Goal: Information Seeking & Learning: Learn about a topic

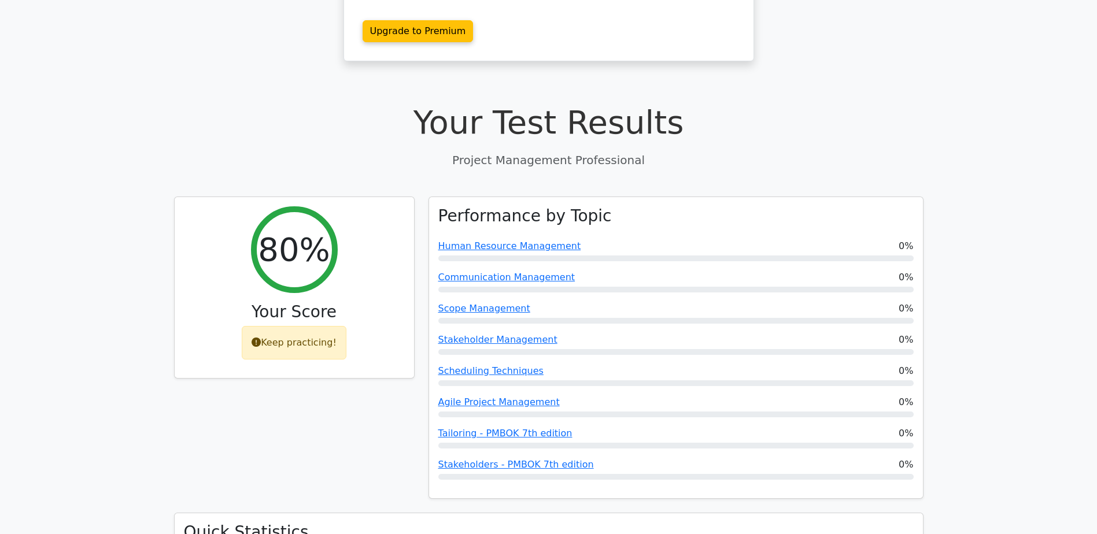
scroll to position [347, 0]
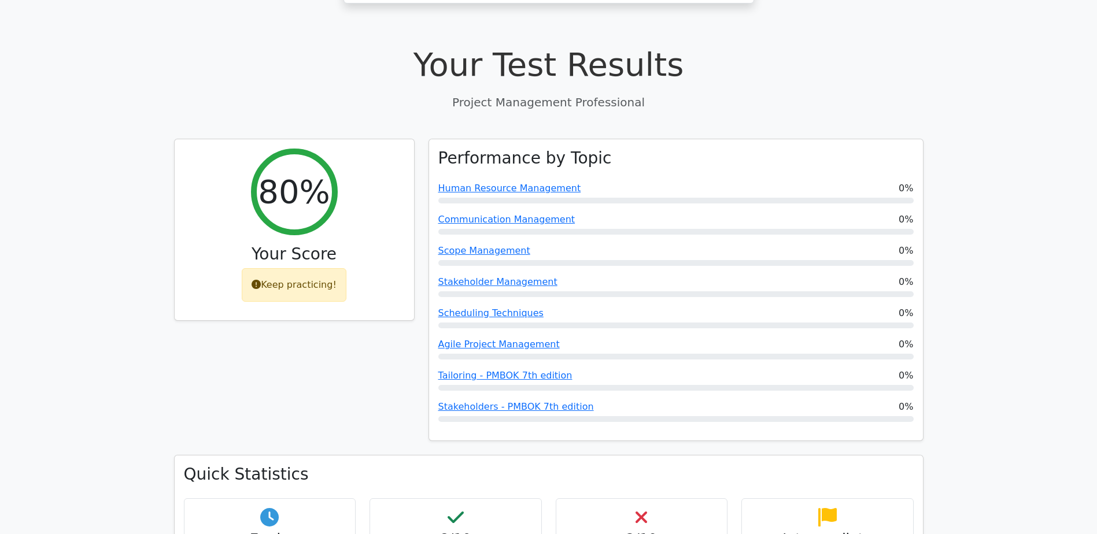
click at [267, 347] on div "80% Your Score Keep practicing!" at bounding box center [294, 297] width 254 height 317
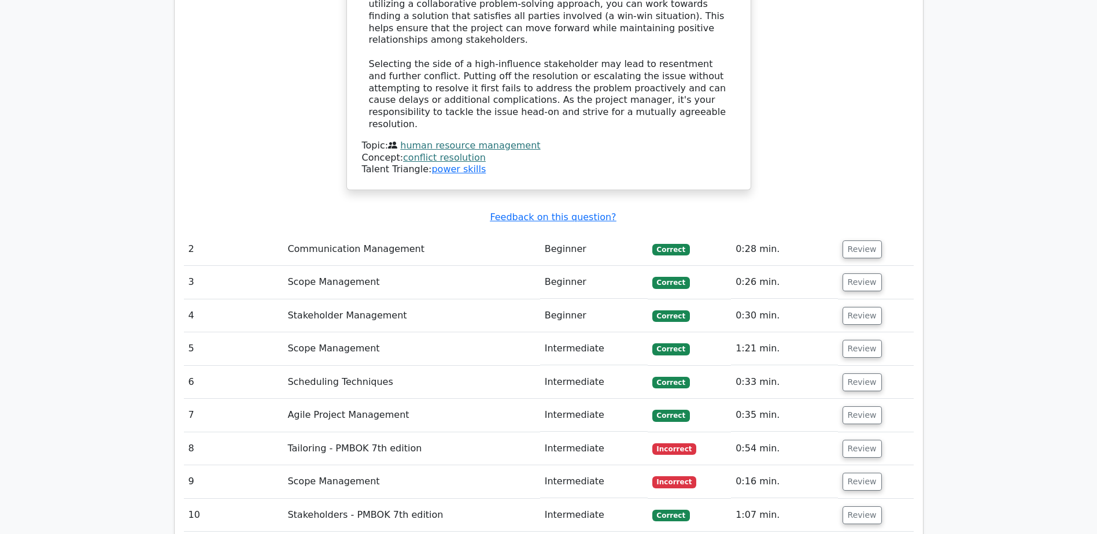
scroll to position [1445, 0]
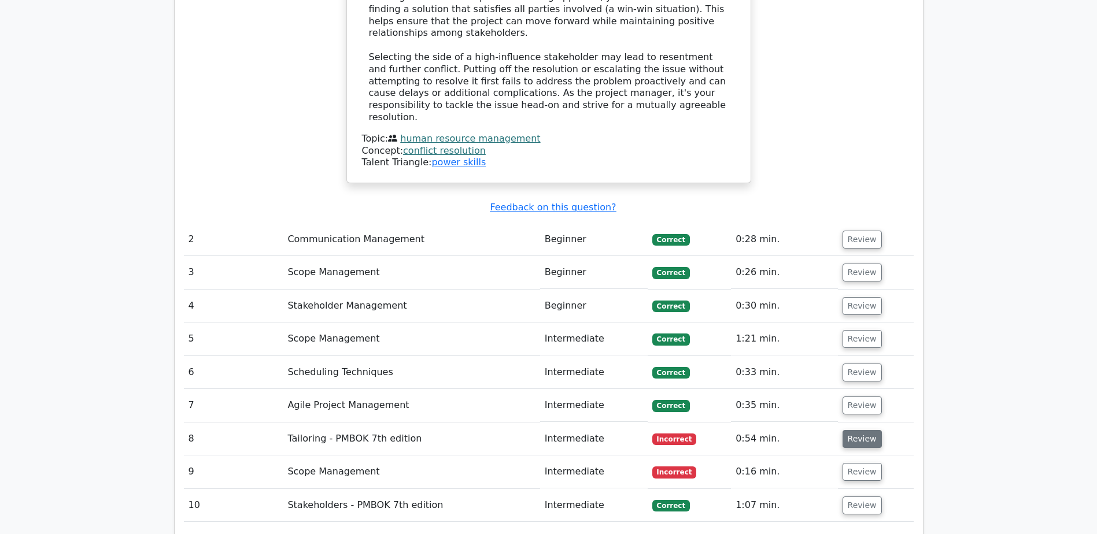
click at [851, 430] on button "Review" at bounding box center [861, 439] width 39 height 18
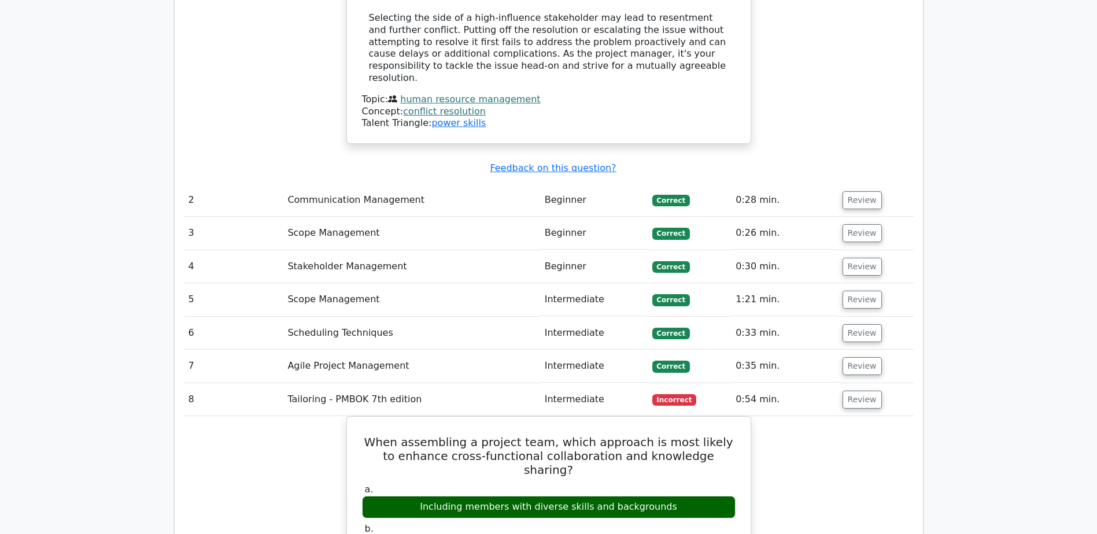
scroll to position [1503, 0]
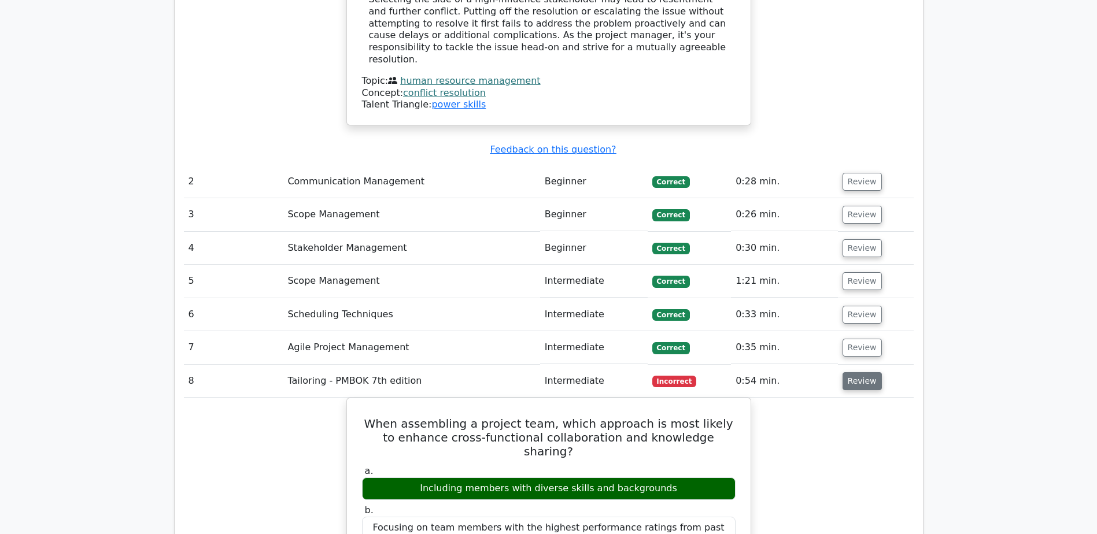
click at [869, 372] on button "Review" at bounding box center [861, 381] width 39 height 18
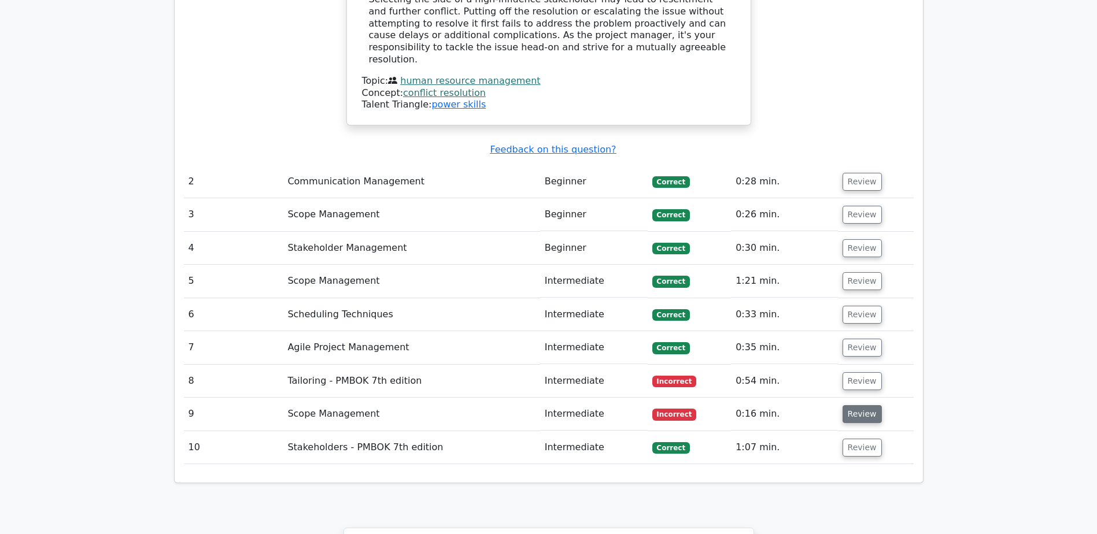
click at [856, 405] on button "Review" at bounding box center [861, 414] width 39 height 18
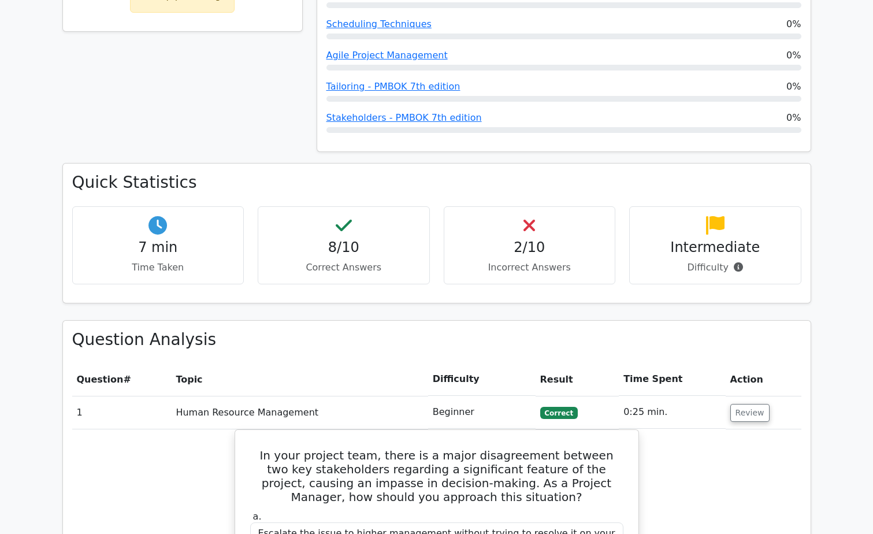
scroll to position [405, 0]
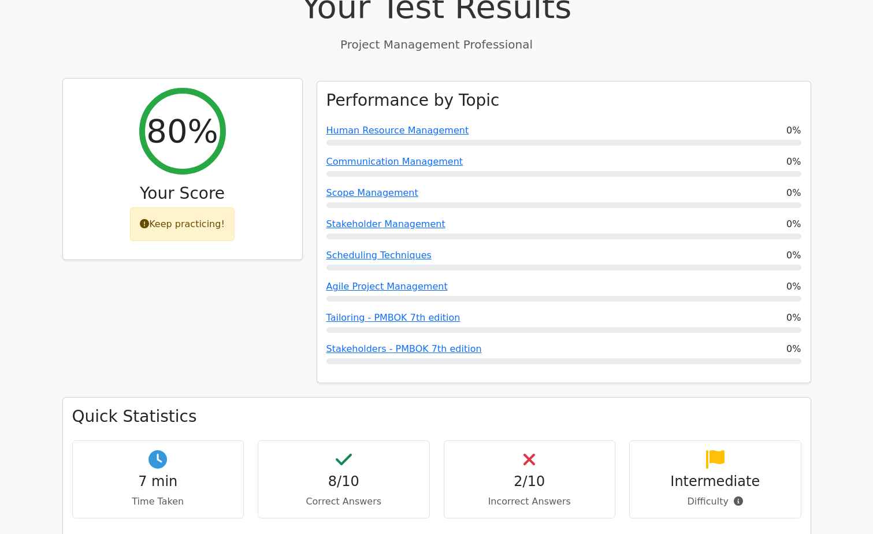
click at [177, 208] on div "Keep practicing!" at bounding box center [182, 225] width 105 height 34
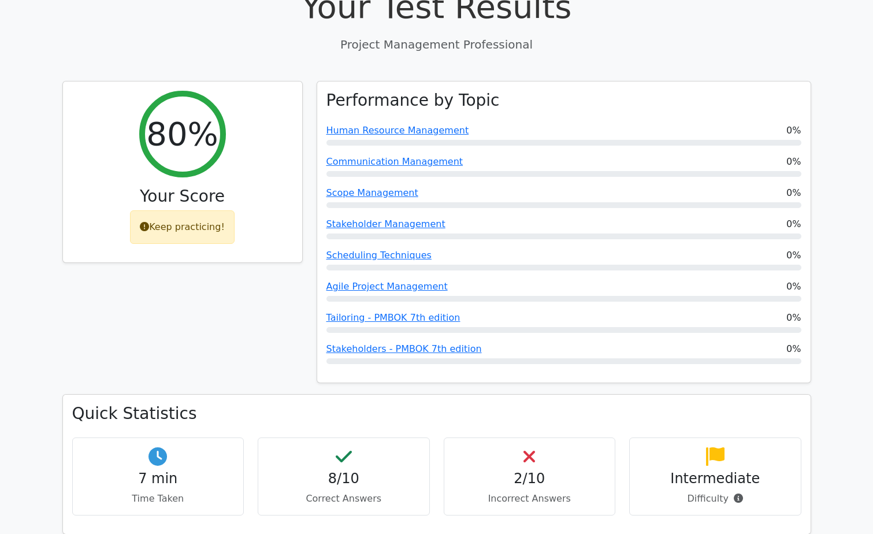
scroll to position [0, 0]
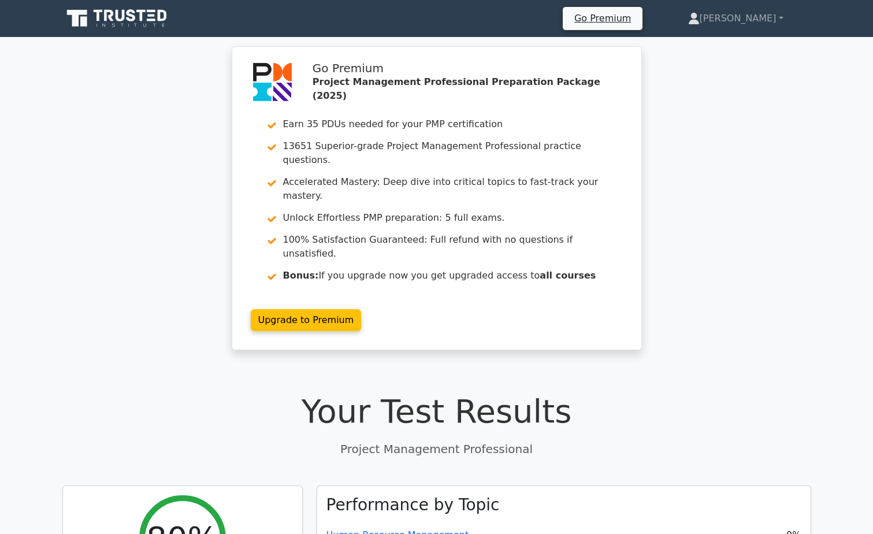
click at [137, 17] on icon at bounding box center [117, 19] width 111 height 22
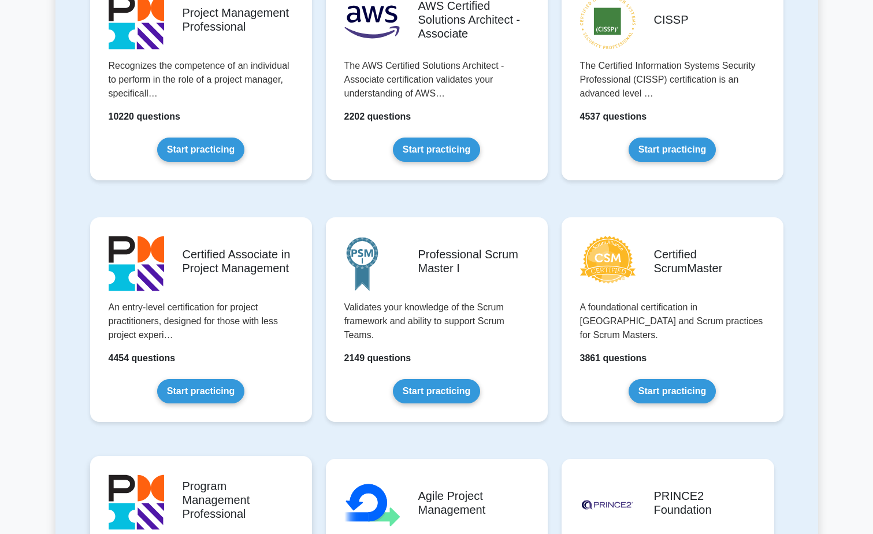
scroll to position [289, 0]
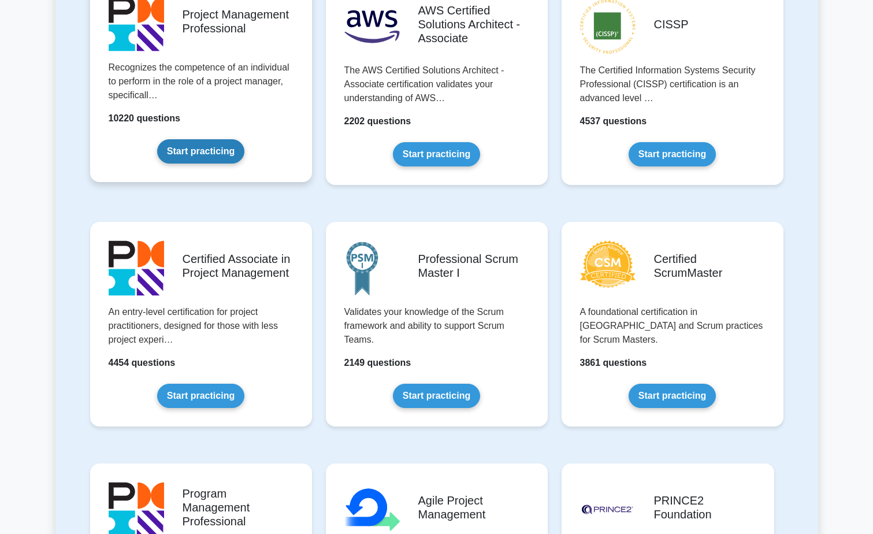
click at [178, 150] on link "Start practicing" at bounding box center [200, 151] width 87 height 24
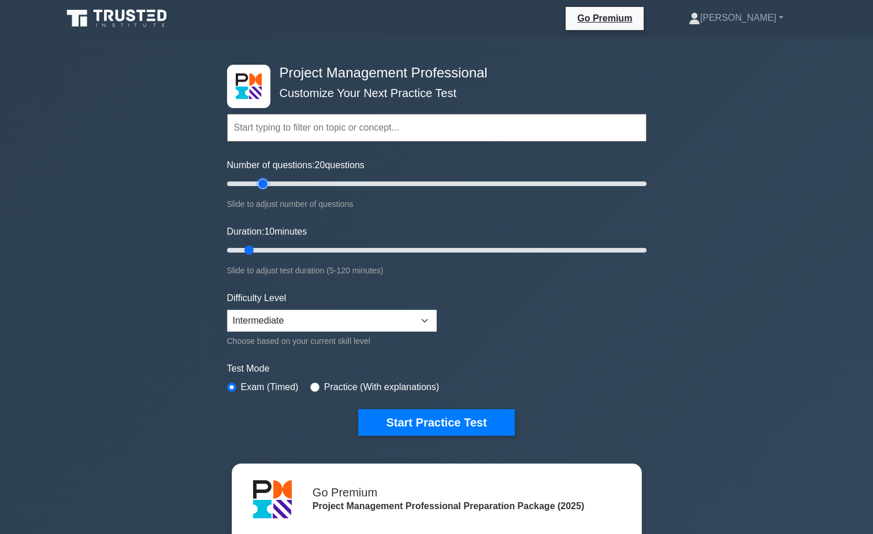
type input "20"
click at [261, 182] on input "Number of questions: 20 questions" at bounding box center [437, 184] width 420 height 14
type input "15"
click at [269, 249] on input "Duration: 15 minutes" at bounding box center [437, 250] width 420 height 14
click at [323, 320] on select "Beginner Intermediate Expert" at bounding box center [332, 321] width 210 height 22
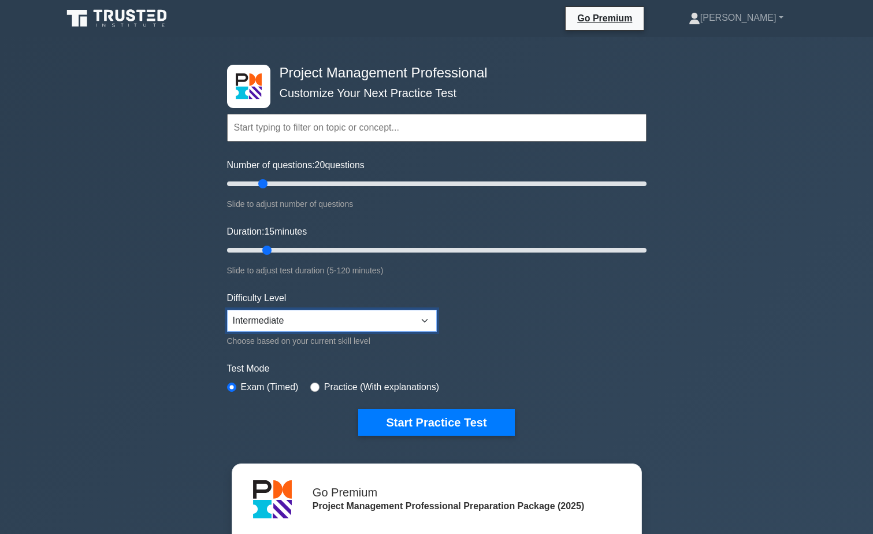
click at [323, 320] on select "Beginner Intermediate Expert" at bounding box center [332, 321] width 210 height 22
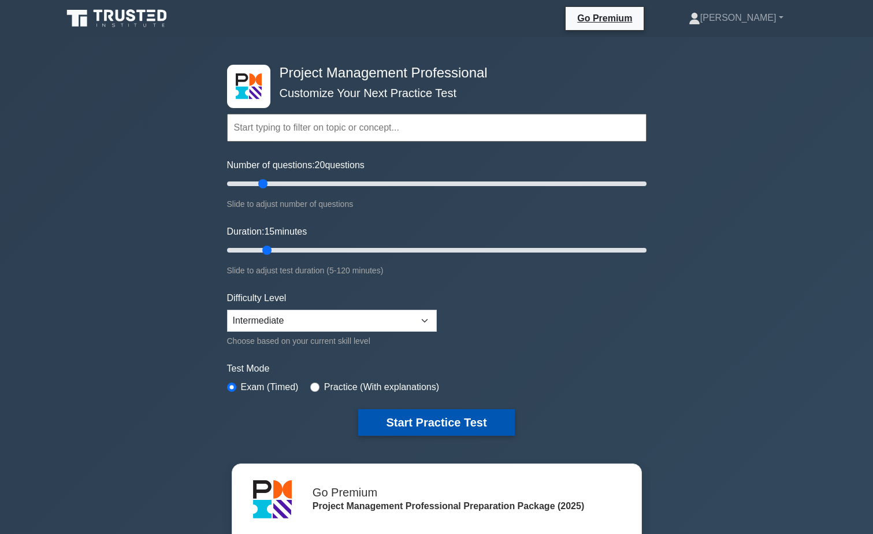
click at [416, 423] on button "Start Practice Test" at bounding box center [436, 422] width 156 height 27
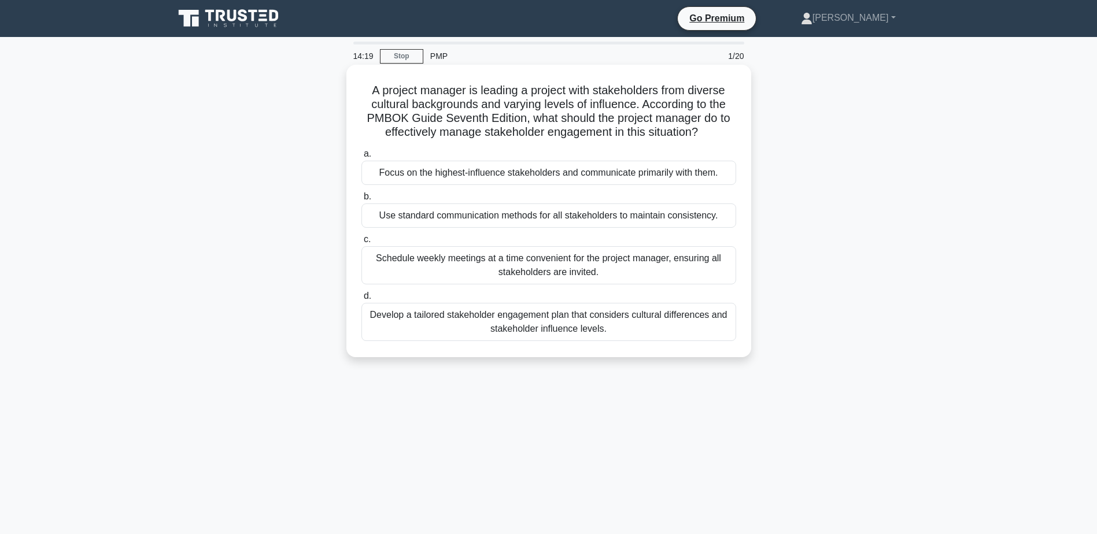
click at [439, 330] on div "Develop a tailored stakeholder engagement plan that considers cultural differen…" at bounding box center [548, 322] width 375 height 38
click at [361, 300] on input "d. Develop a tailored stakeholder engagement plan that considers cultural diffe…" at bounding box center [361, 297] width 0 height 8
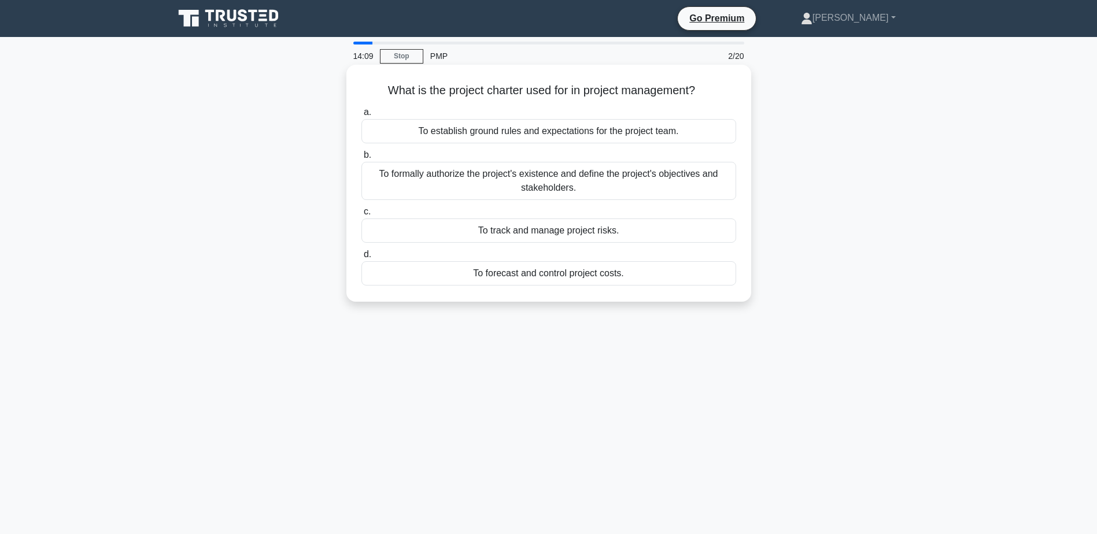
click at [626, 187] on div "To formally authorize the project's existence and define the project's objectiv…" at bounding box center [548, 181] width 375 height 38
click at [361, 159] on input "b. To formally authorize the project's existence and define the project's objec…" at bounding box center [361, 155] width 0 height 8
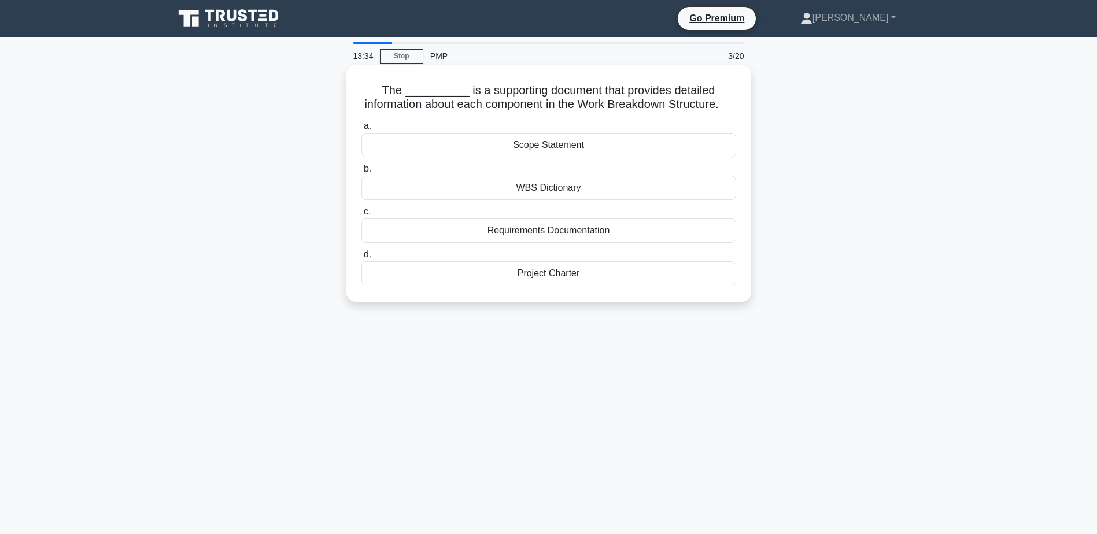
click at [562, 200] on div "WBS Dictionary" at bounding box center [548, 188] width 375 height 24
click at [361, 173] on input "b. WBS Dictionary" at bounding box center [361, 169] width 0 height 8
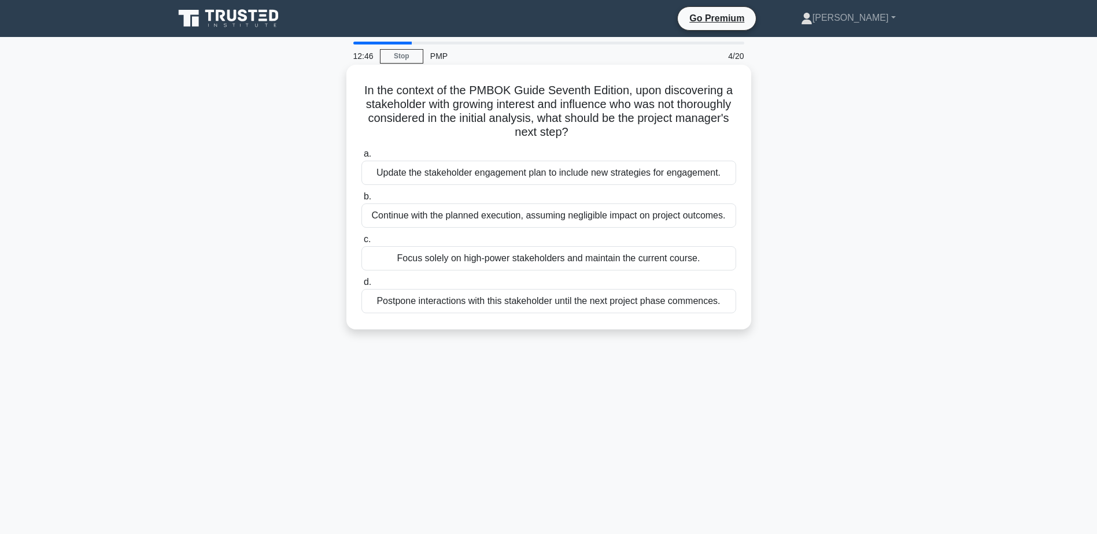
click at [564, 175] on div "Update the stakeholder engagement plan to include new strategies for engagement." at bounding box center [548, 173] width 375 height 24
click at [361, 158] on input "a. Update the stakeholder engagement plan to include new strategies for engagem…" at bounding box center [361, 154] width 0 height 8
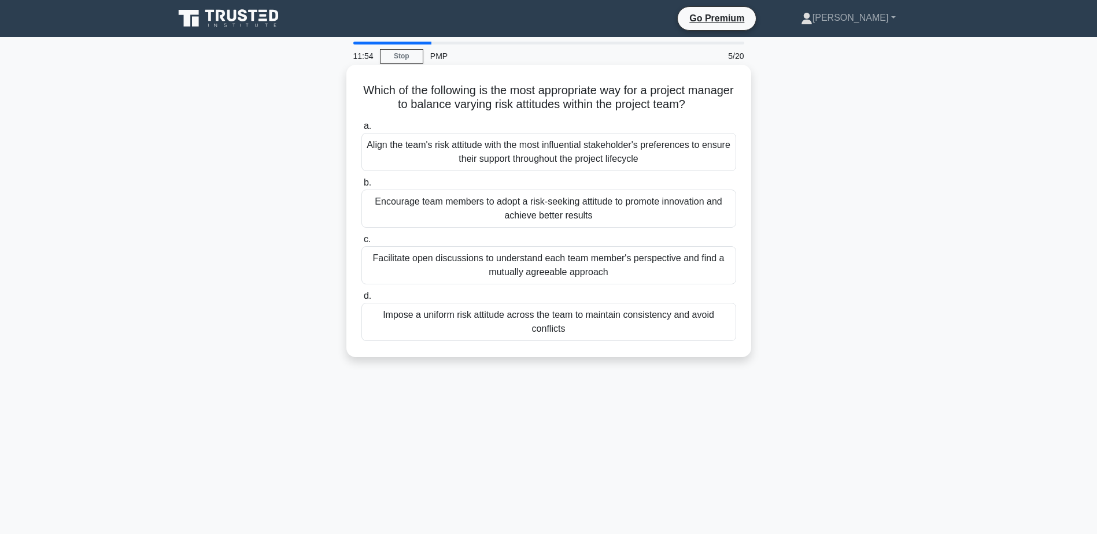
click at [572, 249] on div "Facilitate open discussions to understand each team member's perspective and fi…" at bounding box center [548, 265] width 375 height 38
click at [361, 243] on input "c. Facilitate open discussions to understand each team member's perspective and…" at bounding box center [361, 240] width 0 height 8
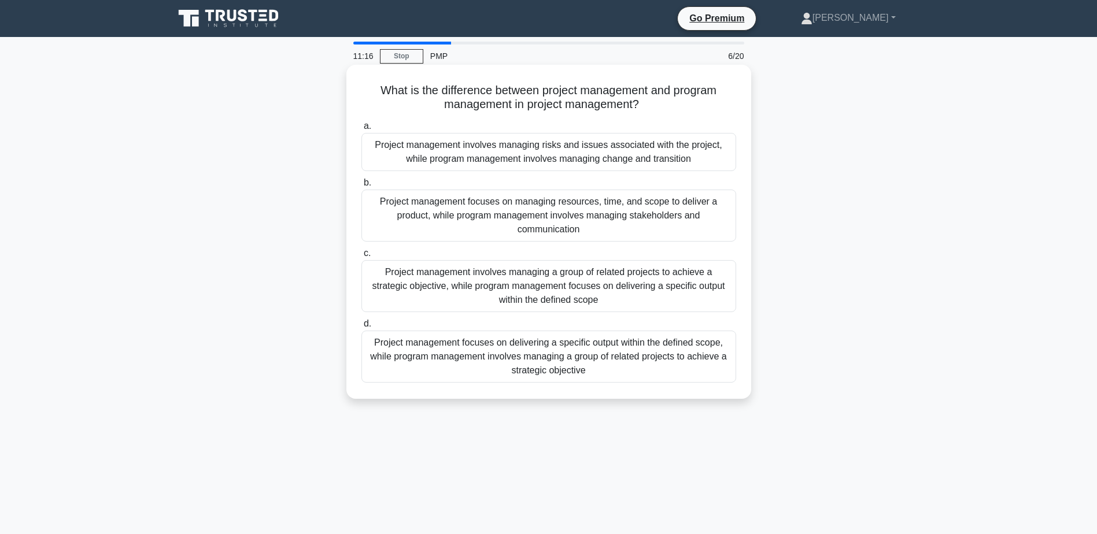
click at [593, 269] on div "Project management involves managing a group of related projects to achieve a s…" at bounding box center [548, 286] width 375 height 52
click at [361, 257] on input "c. Project management involves managing a group of related projects to achieve …" at bounding box center [361, 254] width 0 height 8
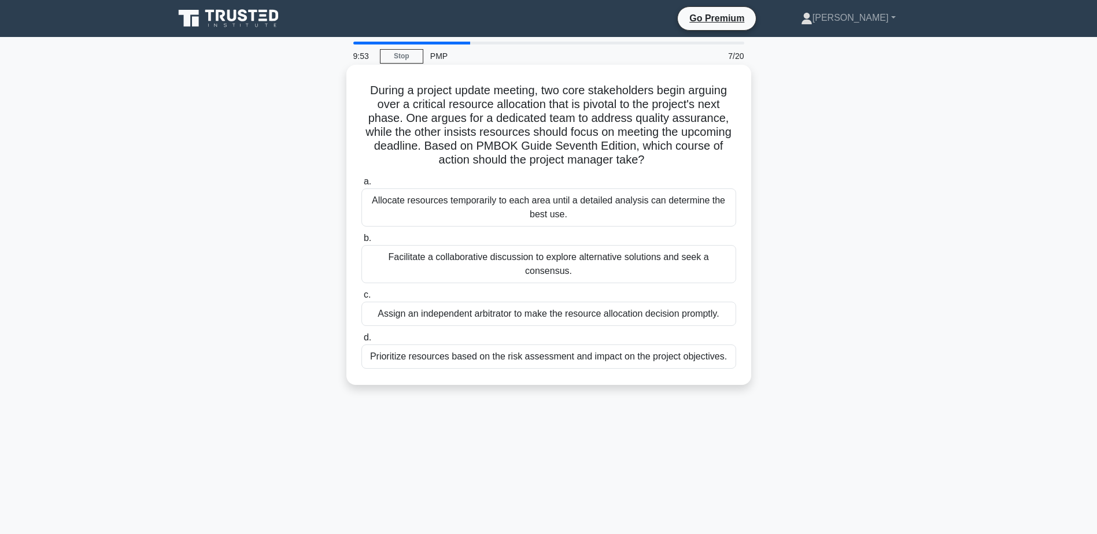
click at [532, 247] on div "Facilitate a collaborative discussion to explore alternative solutions and seek…" at bounding box center [548, 264] width 375 height 38
click at [361, 242] on input "b. Facilitate a collaborative discussion to explore alternative solutions and s…" at bounding box center [361, 239] width 0 height 8
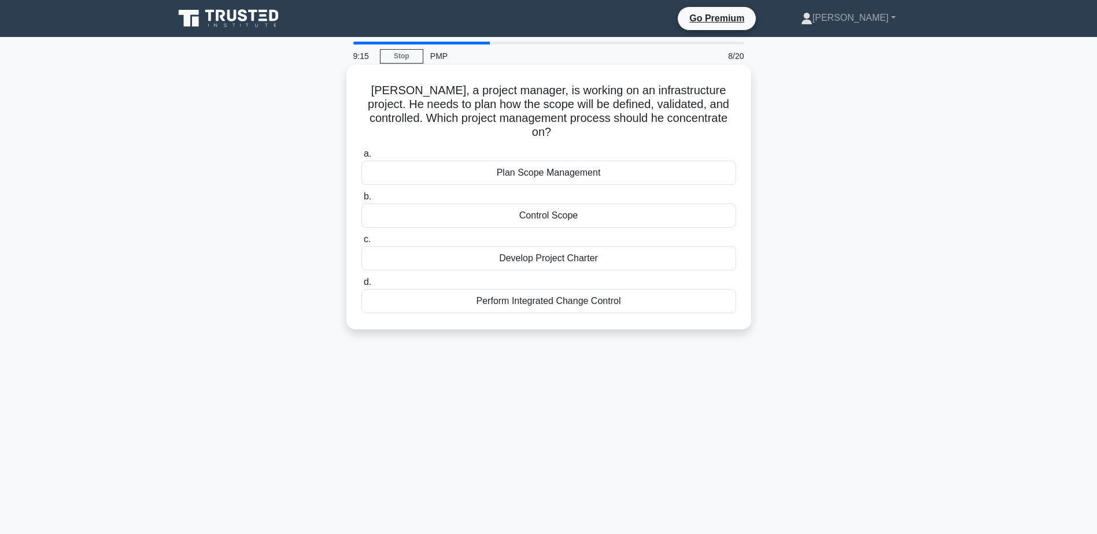
click at [578, 161] on div "Plan Scope Management" at bounding box center [548, 173] width 375 height 24
click at [361, 158] on input "a. Plan Scope Management" at bounding box center [361, 154] width 0 height 8
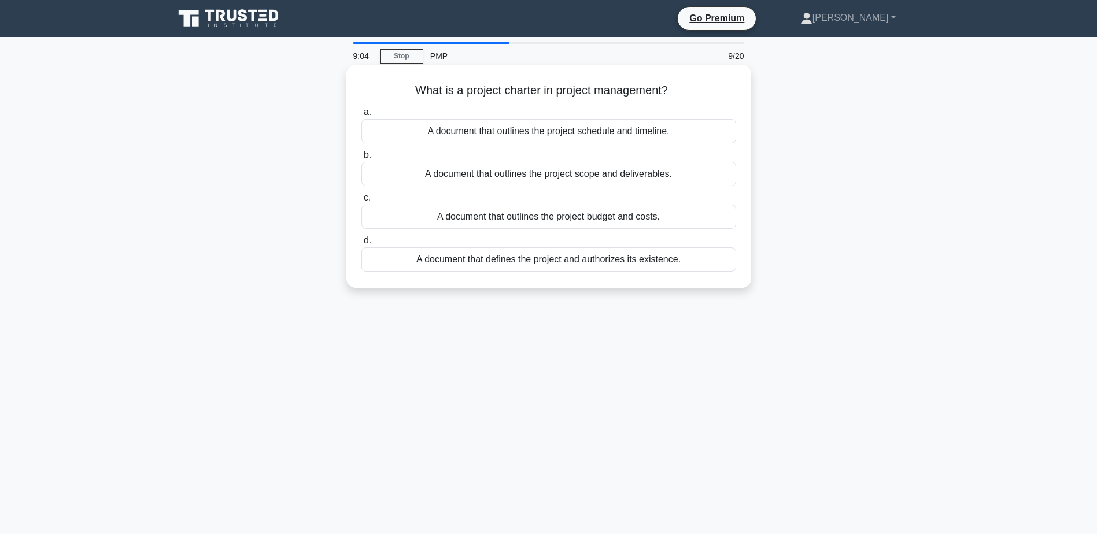
click at [539, 263] on div "A document that defines the project and authorizes its existence." at bounding box center [548, 259] width 375 height 24
click at [361, 245] on input "d. A document that defines the project and authorizes its existence." at bounding box center [361, 241] width 0 height 8
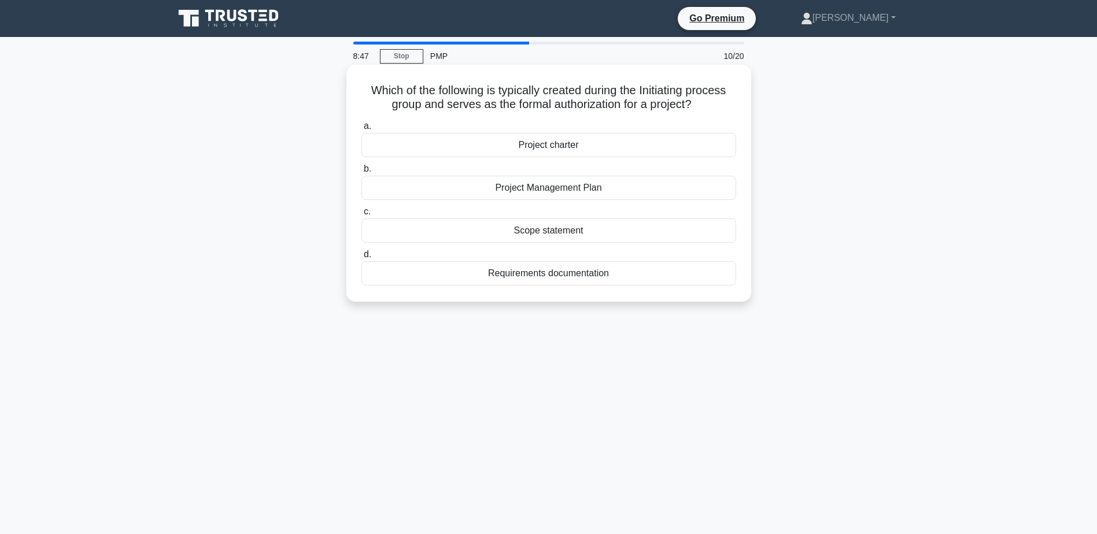
click at [549, 146] on div "Project charter" at bounding box center [548, 145] width 375 height 24
click at [361, 130] on input "a. Project charter" at bounding box center [361, 127] width 0 height 8
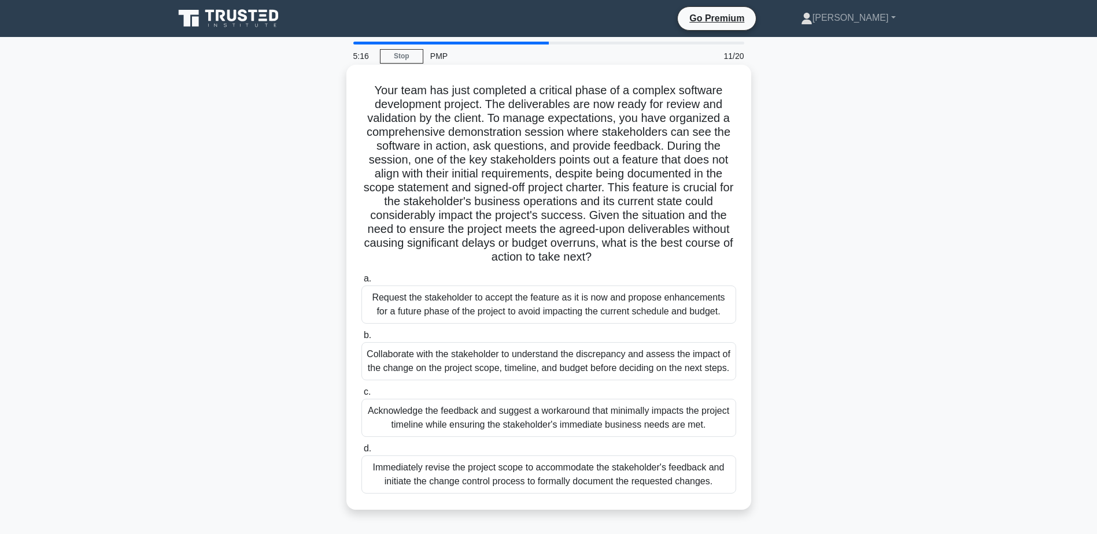
click at [516, 361] on div "Collaborate with the stakeholder to understand the discrepancy and assess the i…" at bounding box center [548, 361] width 375 height 38
click at [361, 339] on input "b. Collaborate with the stakeholder to understand the discrepancy and assess th…" at bounding box center [361, 336] width 0 height 8
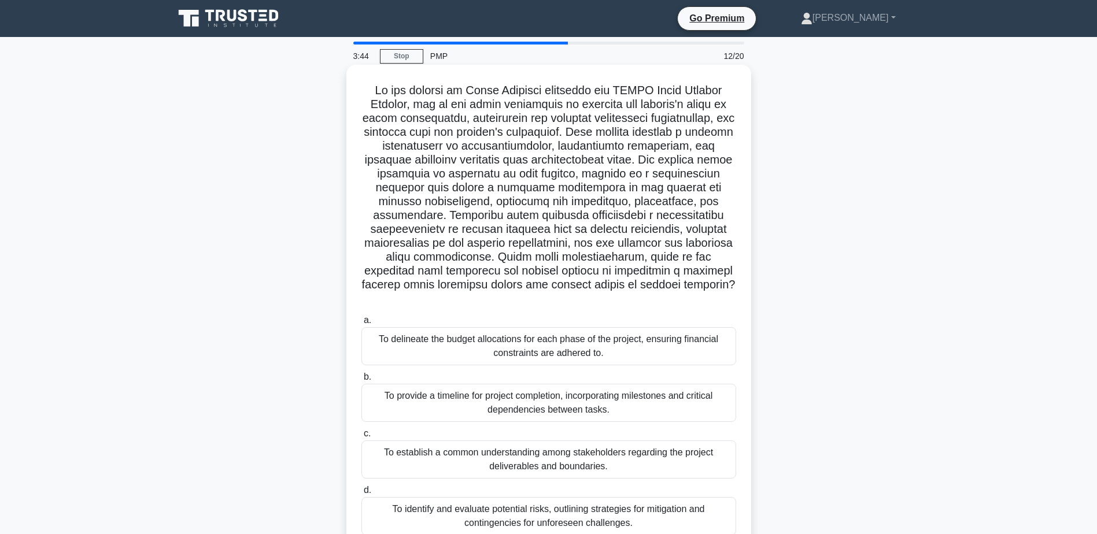
click at [603, 401] on div "To provide a timeline for project completion, incorporating milestones and crit…" at bounding box center [548, 403] width 375 height 38
click at [361, 381] on input "b. To provide a timeline for project completion, incorporating milestones and c…" at bounding box center [361, 377] width 0 height 8
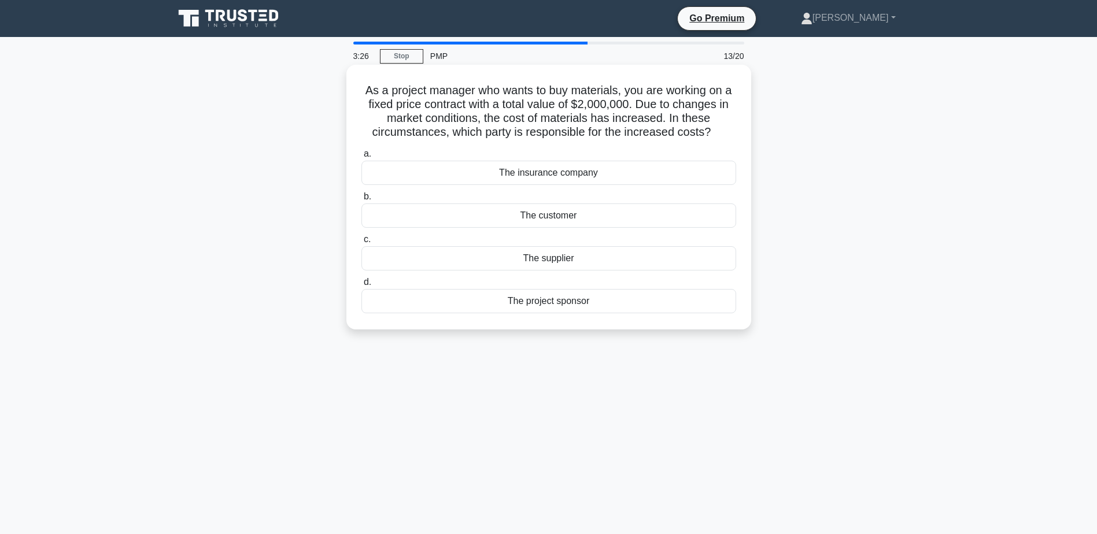
click at [547, 307] on div "The project sponsor" at bounding box center [548, 301] width 375 height 24
click at [361, 286] on input "d. The project sponsor" at bounding box center [361, 283] width 0 height 8
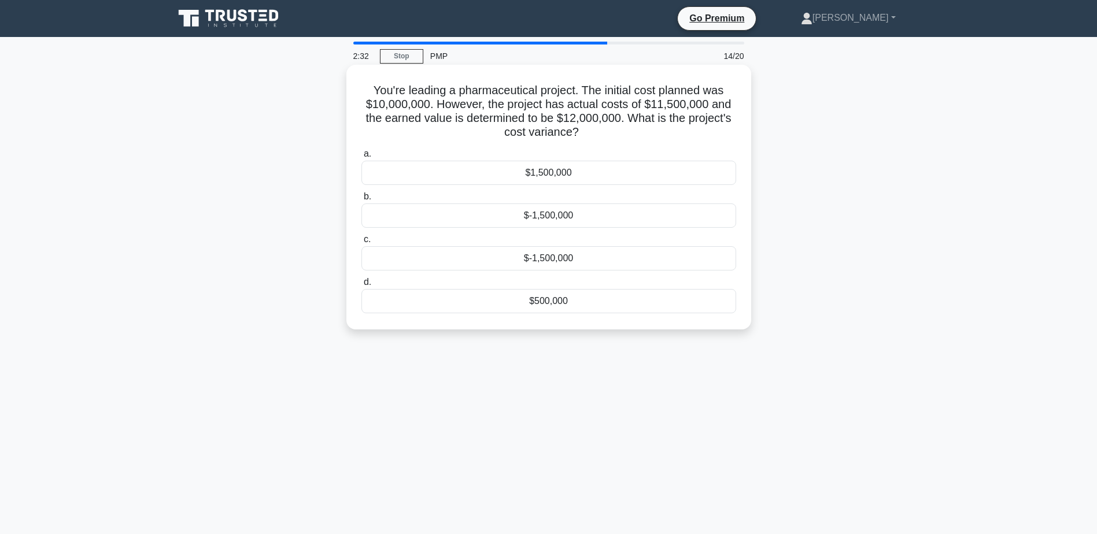
click at [555, 306] on div "$500,000" at bounding box center [548, 301] width 375 height 24
click at [361, 286] on input "d. $500,000" at bounding box center [361, 283] width 0 height 8
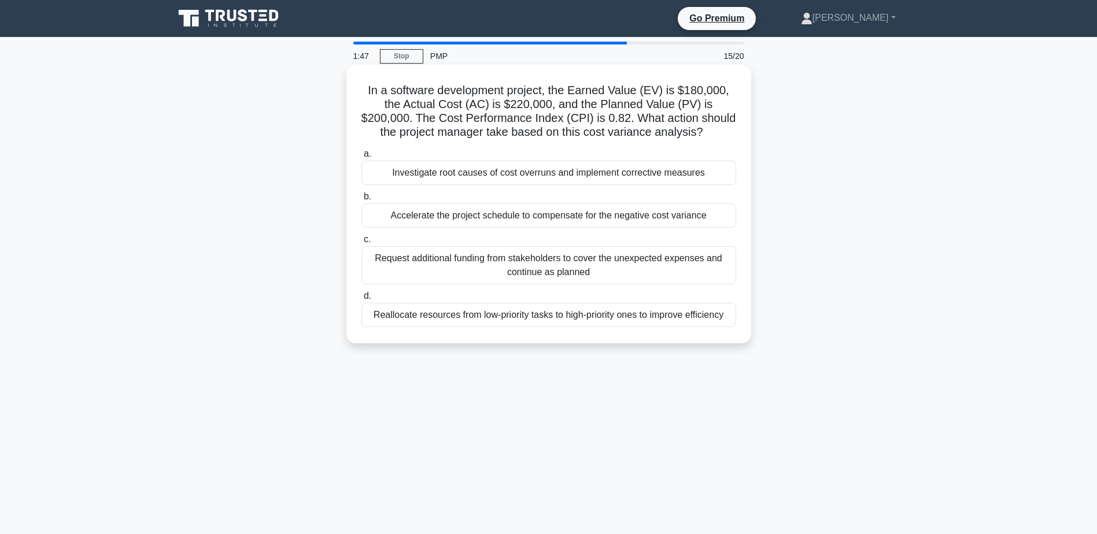
click at [554, 169] on div "Investigate root causes of cost overruns and implement corrective measures" at bounding box center [548, 173] width 375 height 24
click at [361, 158] on input "a. Investigate root causes of cost overruns and implement corrective measures" at bounding box center [361, 154] width 0 height 8
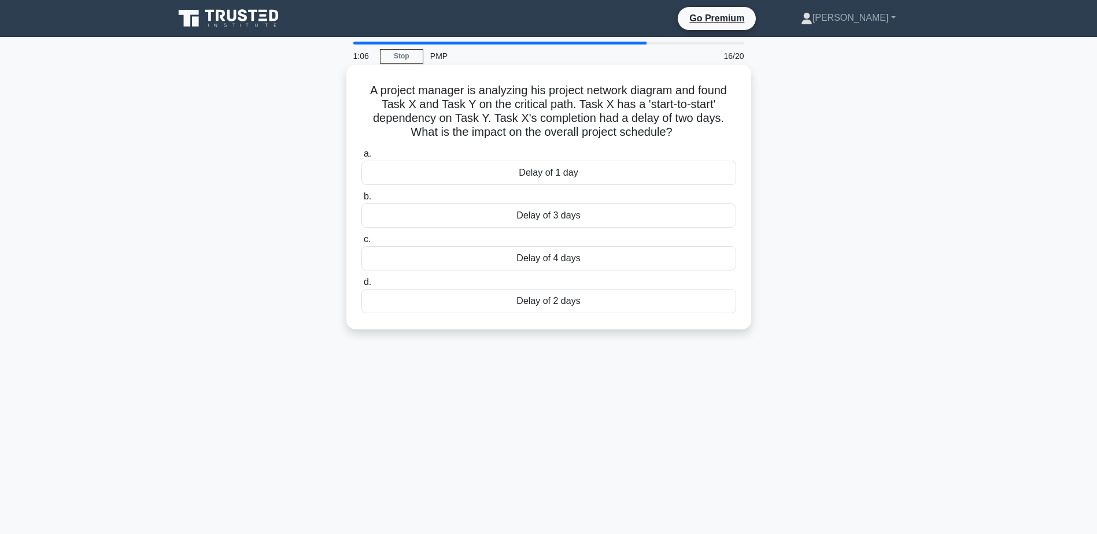
click at [583, 173] on div "Delay of 1 day" at bounding box center [548, 173] width 375 height 24
click at [361, 158] on input "a. Delay of 1 day" at bounding box center [361, 154] width 0 height 8
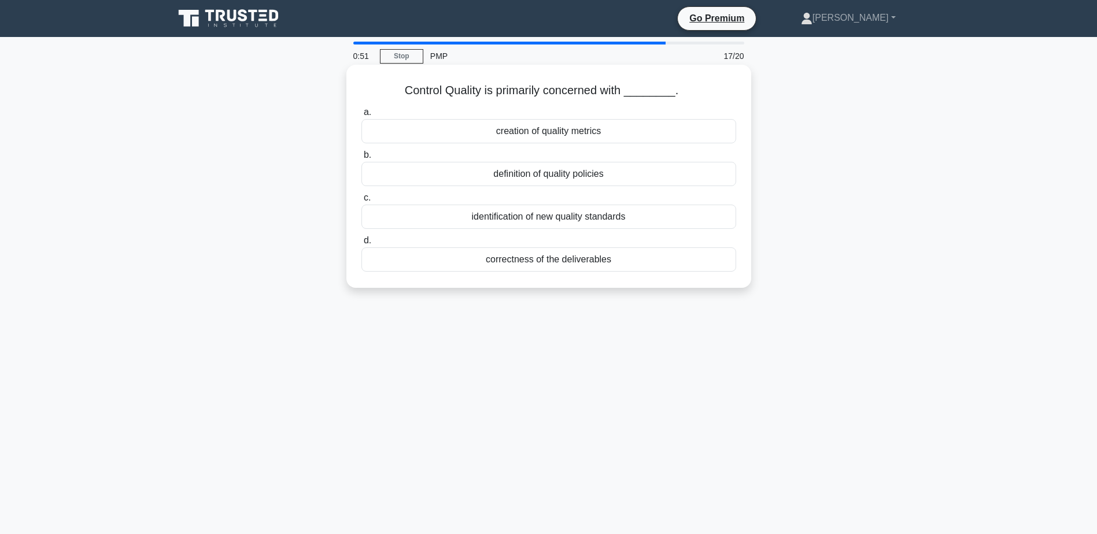
click at [605, 264] on div "correctness of the deliverables" at bounding box center [548, 259] width 375 height 24
click at [361, 245] on input "d. correctness of the deliverables" at bounding box center [361, 241] width 0 height 8
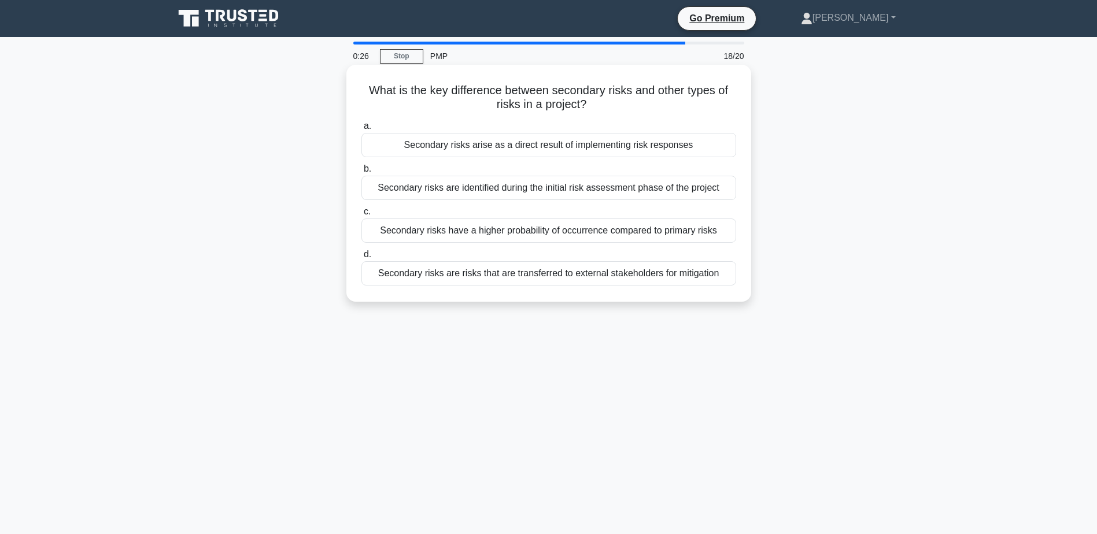
click at [587, 191] on div "Secondary risks are identified during the initial risk assessment phase of the …" at bounding box center [548, 188] width 375 height 24
click at [361, 173] on input "b. Secondary risks are identified during the initial risk assessment phase of t…" at bounding box center [361, 169] width 0 height 8
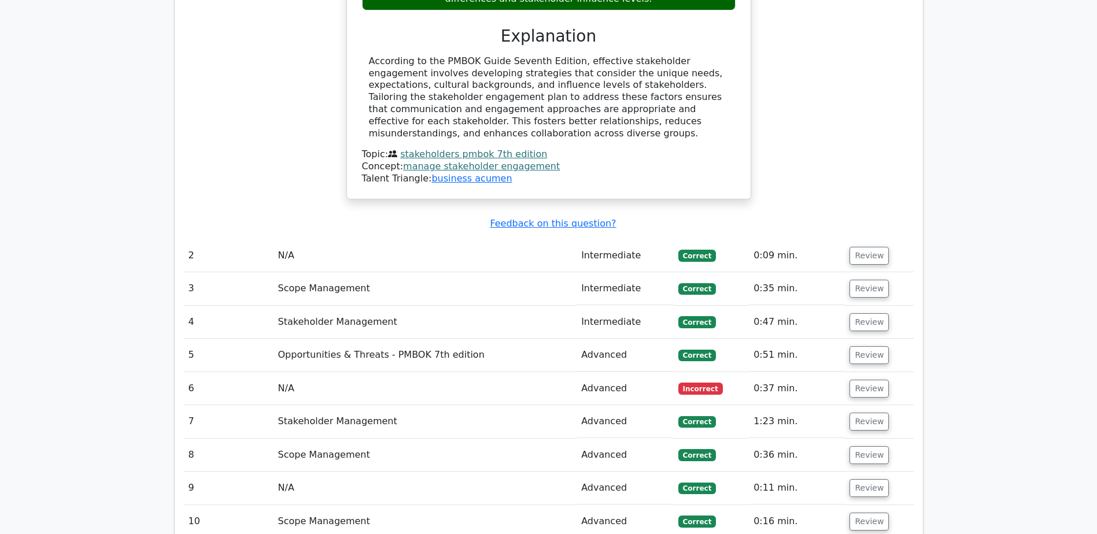
scroll to position [1503, 0]
